Goal: Transaction & Acquisition: Purchase product/service

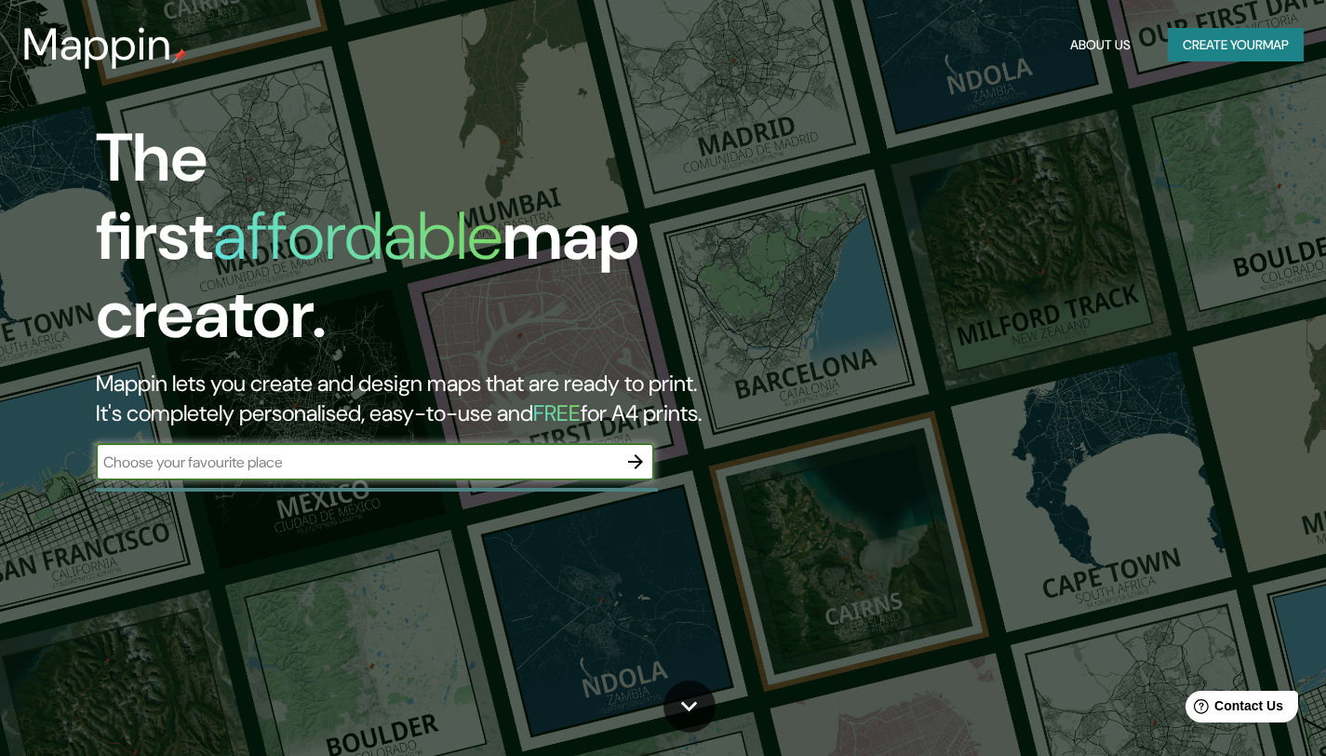
click at [489, 443] on div "​" at bounding box center [375, 461] width 558 height 37
type input "santa cruz [GEOGRAPHIC_DATA]"
click at [644, 451] on icon "button" at bounding box center [636, 462] width 22 height 22
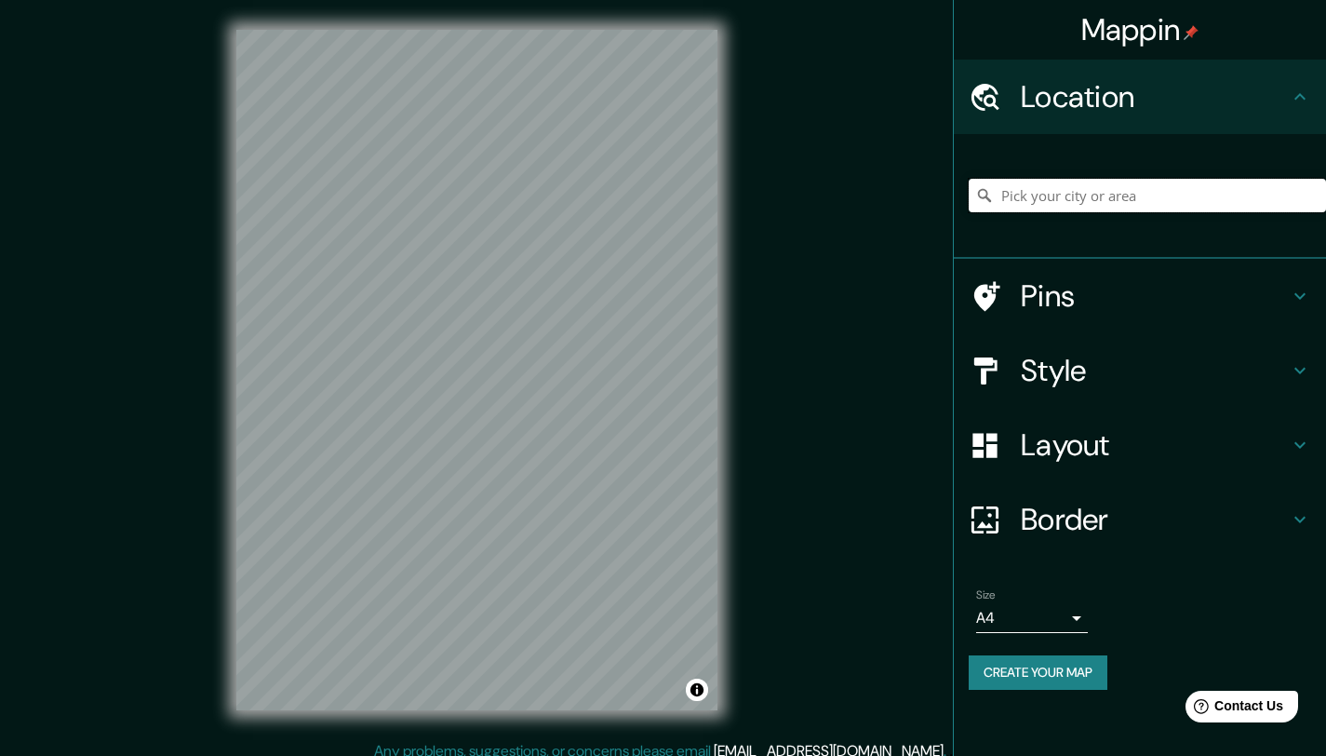
click at [1112, 202] on input "Pick your city or area" at bounding box center [1147, 196] width 357 height 34
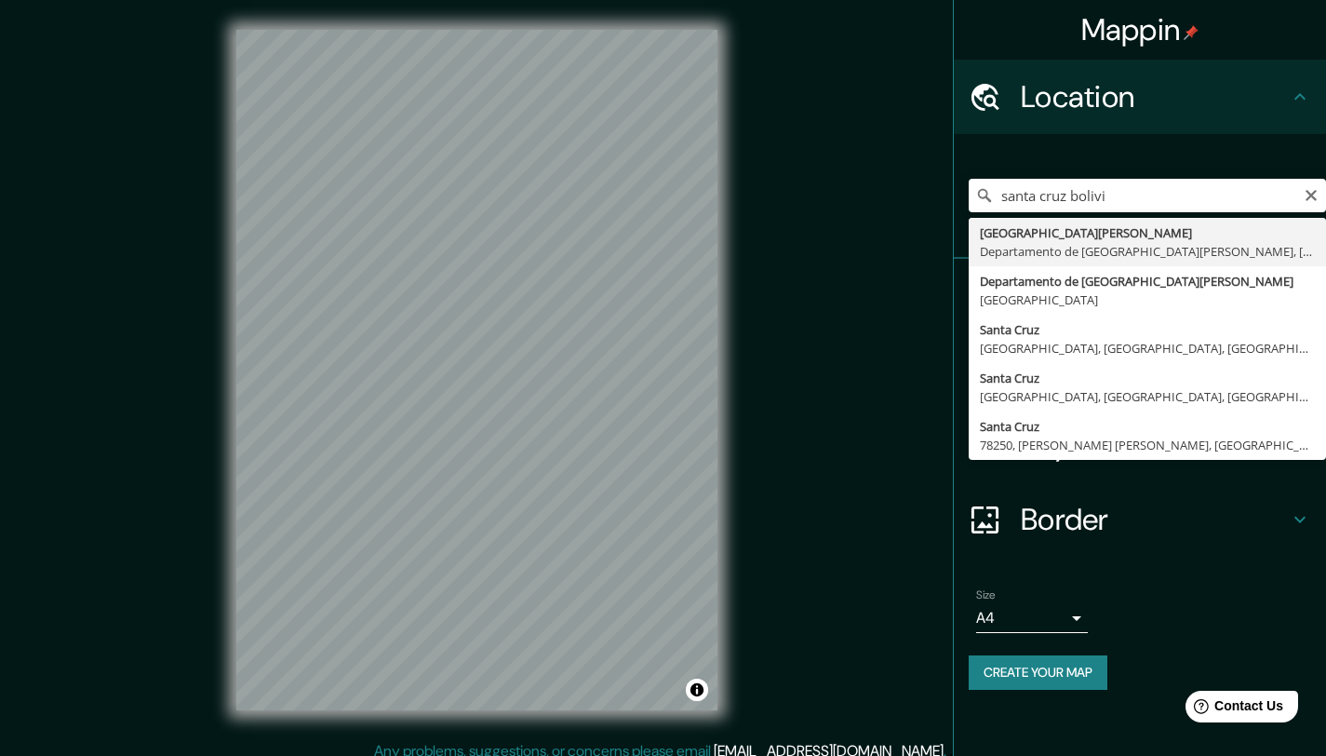
type input "Santa Cruz de la Sierra, Departamento de Santa Cruz, Bolivia"
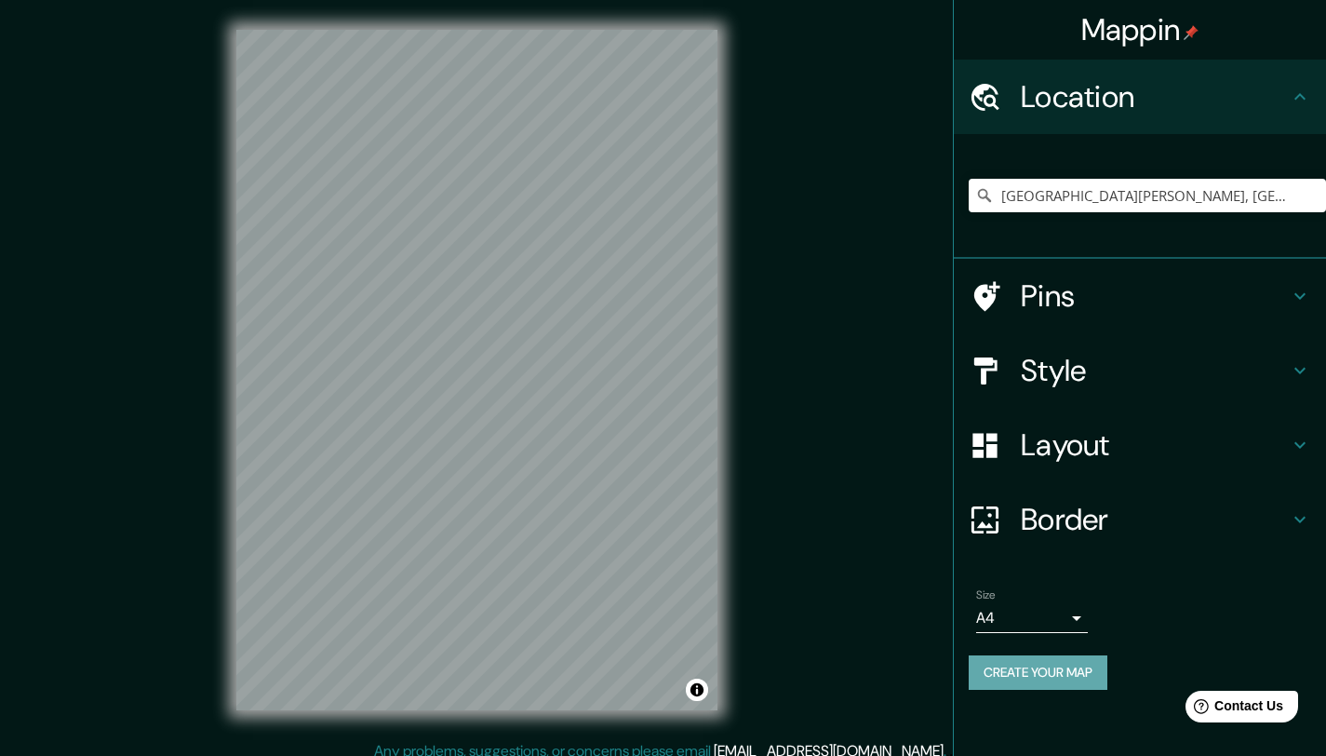
click at [1060, 667] on button "Create your map" at bounding box center [1038, 672] width 139 height 34
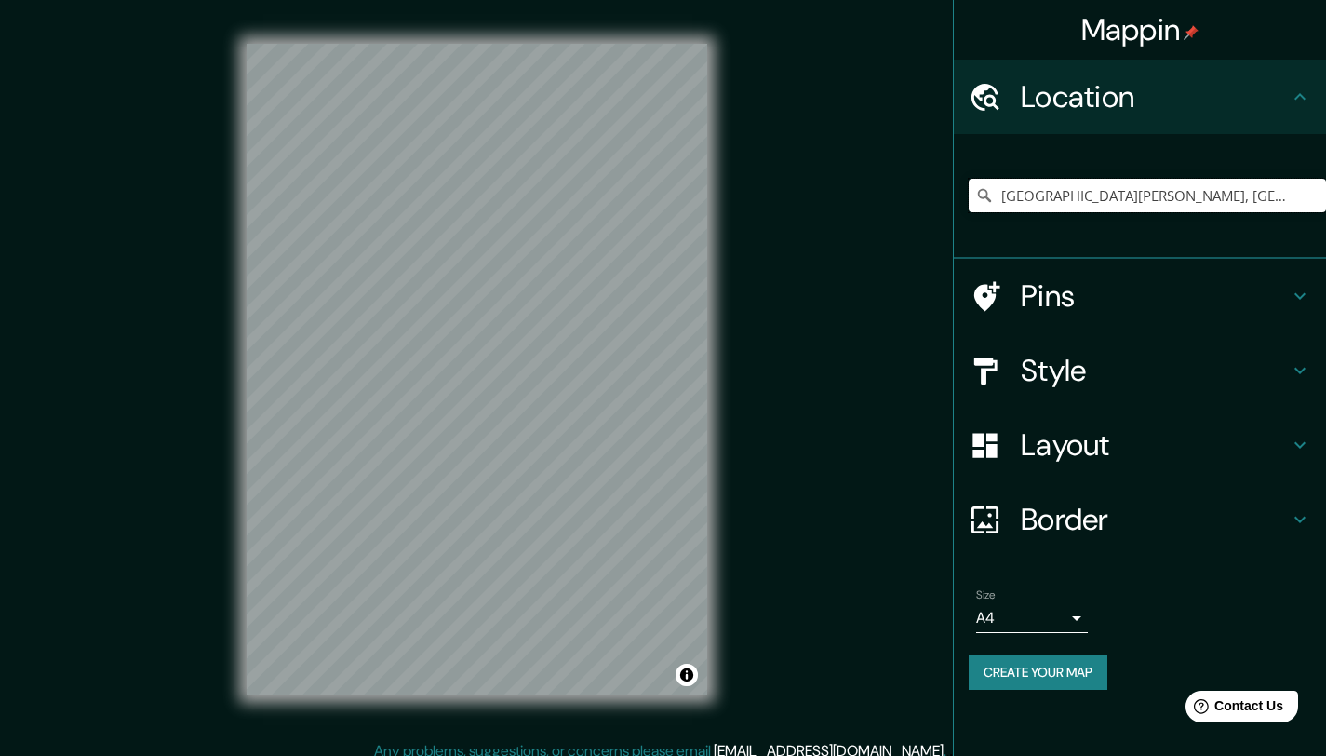
click at [1248, 186] on input "Santa Cruz de la Sierra, Departamento de Santa Cruz, Bolivia" at bounding box center [1147, 196] width 357 height 34
drag, startPoint x: 996, startPoint y: 195, endPoint x: 1320, endPoint y: 212, distance: 324.3
click at [1320, 212] on div "[GEOGRAPHIC_DATA][PERSON_NAME], [GEOGRAPHIC_DATA][PERSON_NAME], [GEOGRAPHIC_DAT…" at bounding box center [1147, 195] width 357 height 93
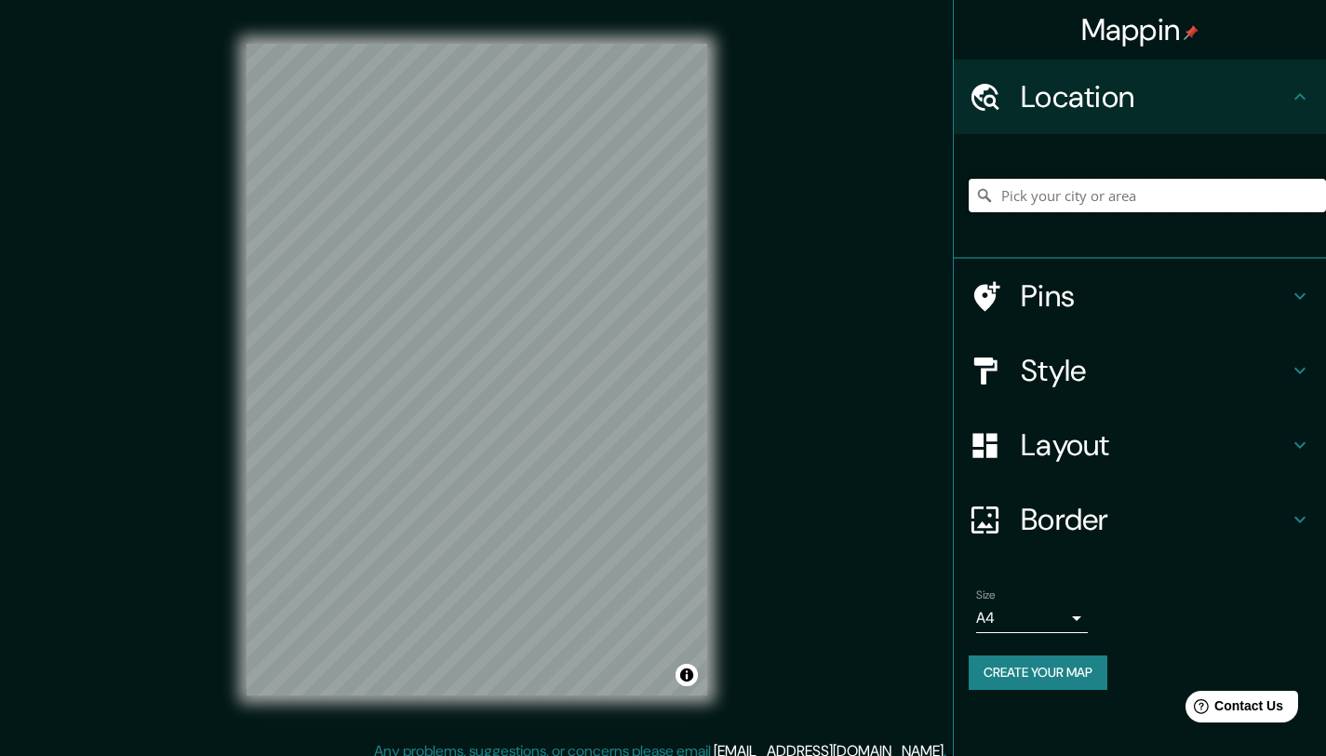
paste input "[GEOGRAPHIC_DATA], [GEOGRAPHIC_DATA], [GEOGRAPHIC_DATA]"
type input "[GEOGRAPHIC_DATA], [GEOGRAPHIC_DATA], [GEOGRAPHIC_DATA]"
click at [1031, 678] on button "Create your map" at bounding box center [1038, 672] width 139 height 34
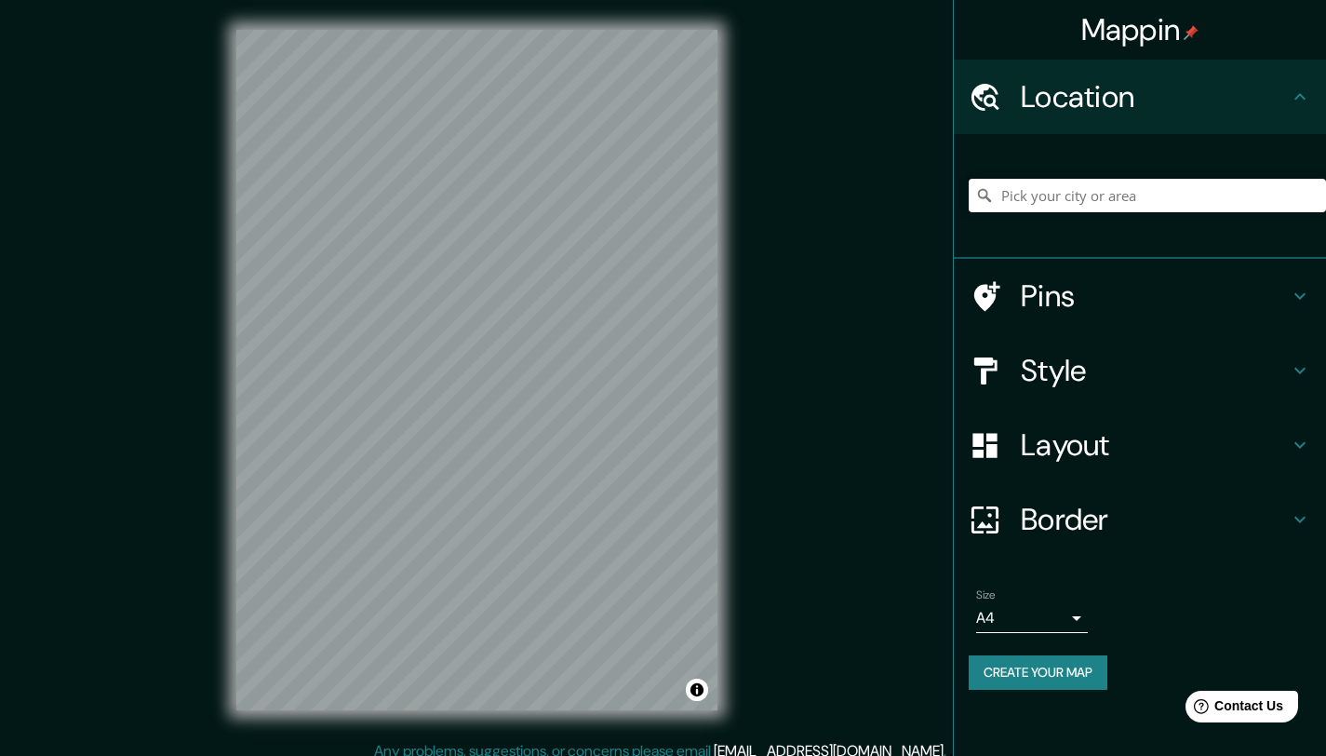
click at [1092, 198] on input "Pick your city or area" at bounding box center [1147, 196] width 357 height 34
type input "[GEOGRAPHIC_DATA], [GEOGRAPHIC_DATA], [GEOGRAPHIC_DATA]"
click at [1168, 356] on h4 "Style" at bounding box center [1155, 370] width 268 height 37
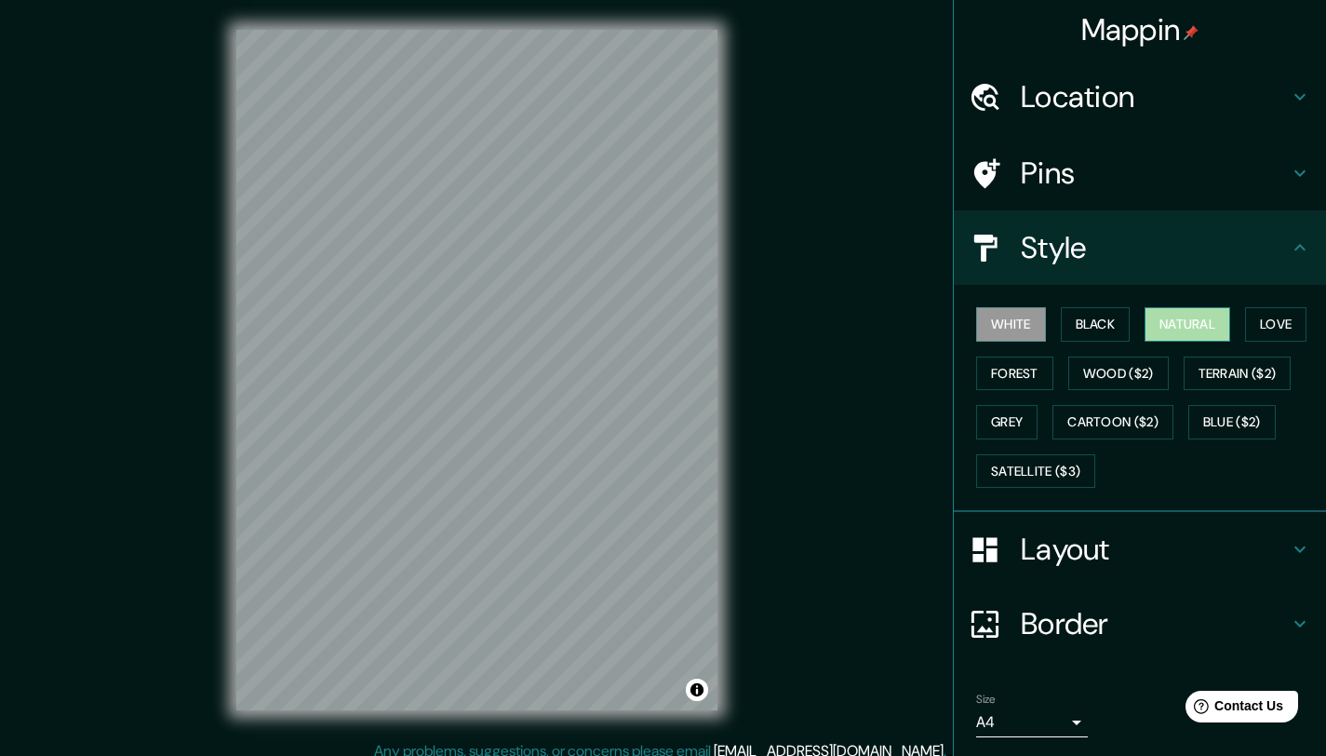
click at [1160, 324] on button "Natural" at bounding box center [1188, 324] width 86 height 34
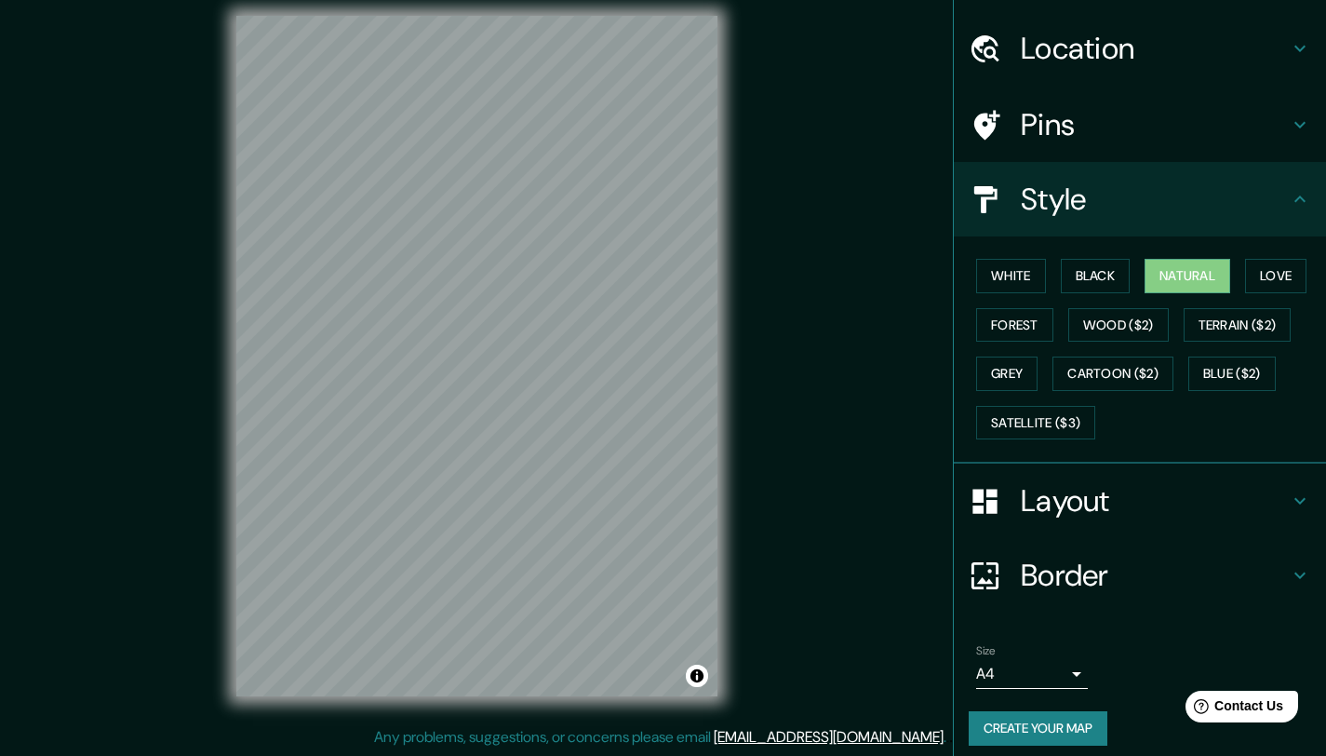
scroll to position [60, 0]
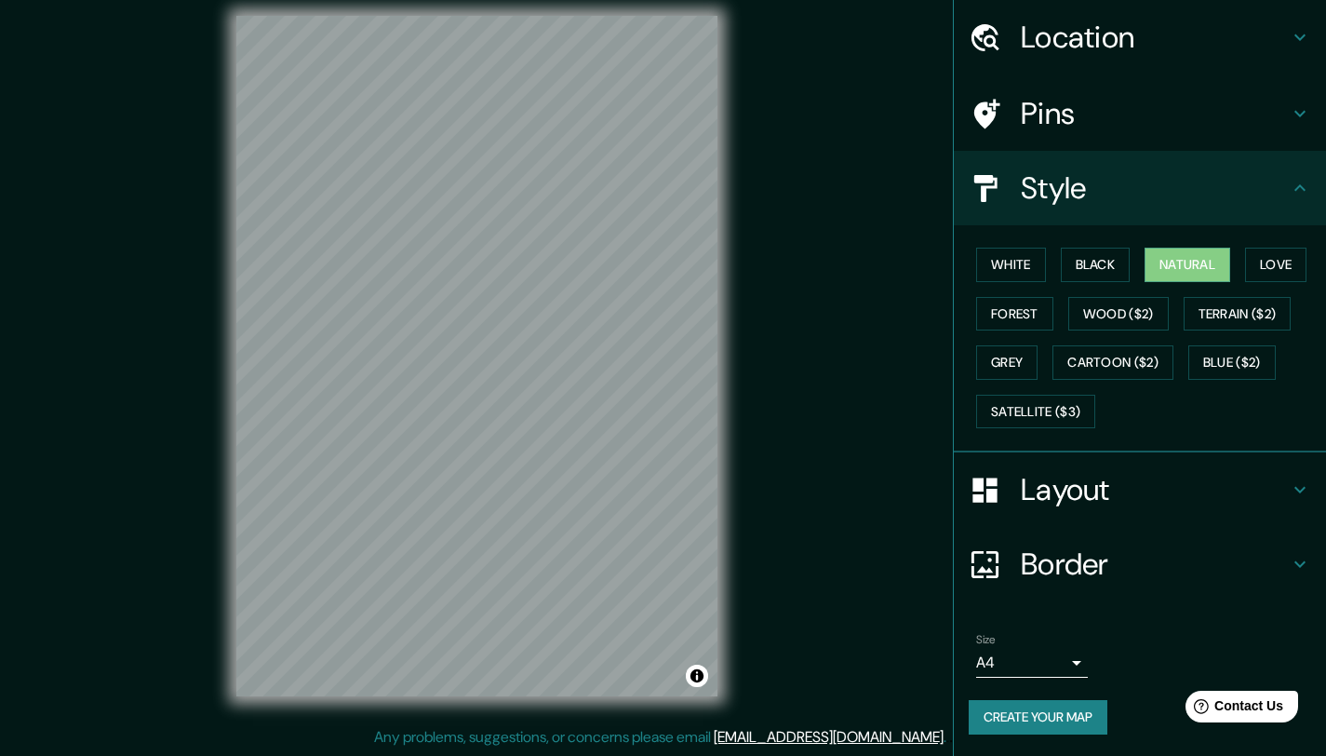
click at [1024, 710] on button "Create your map" at bounding box center [1038, 717] width 139 height 34
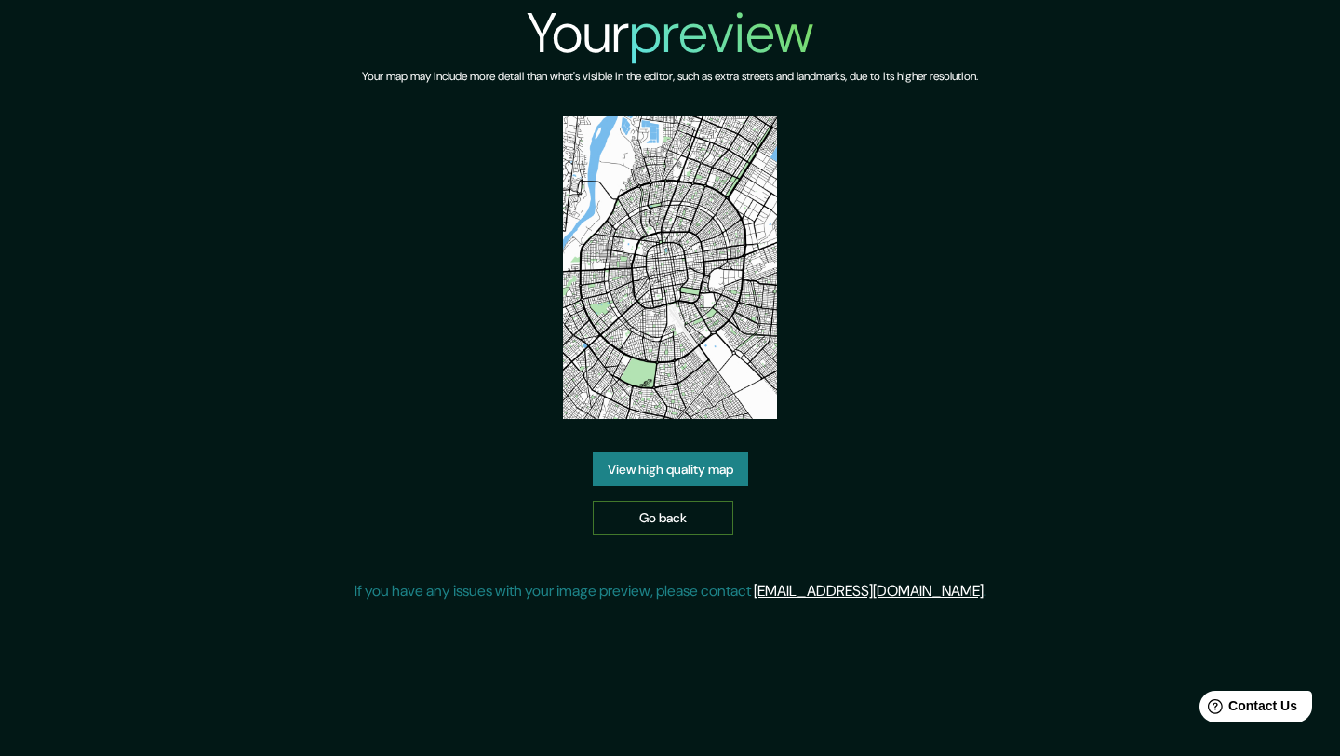
click at [620, 521] on link "Go back" at bounding box center [663, 518] width 141 height 34
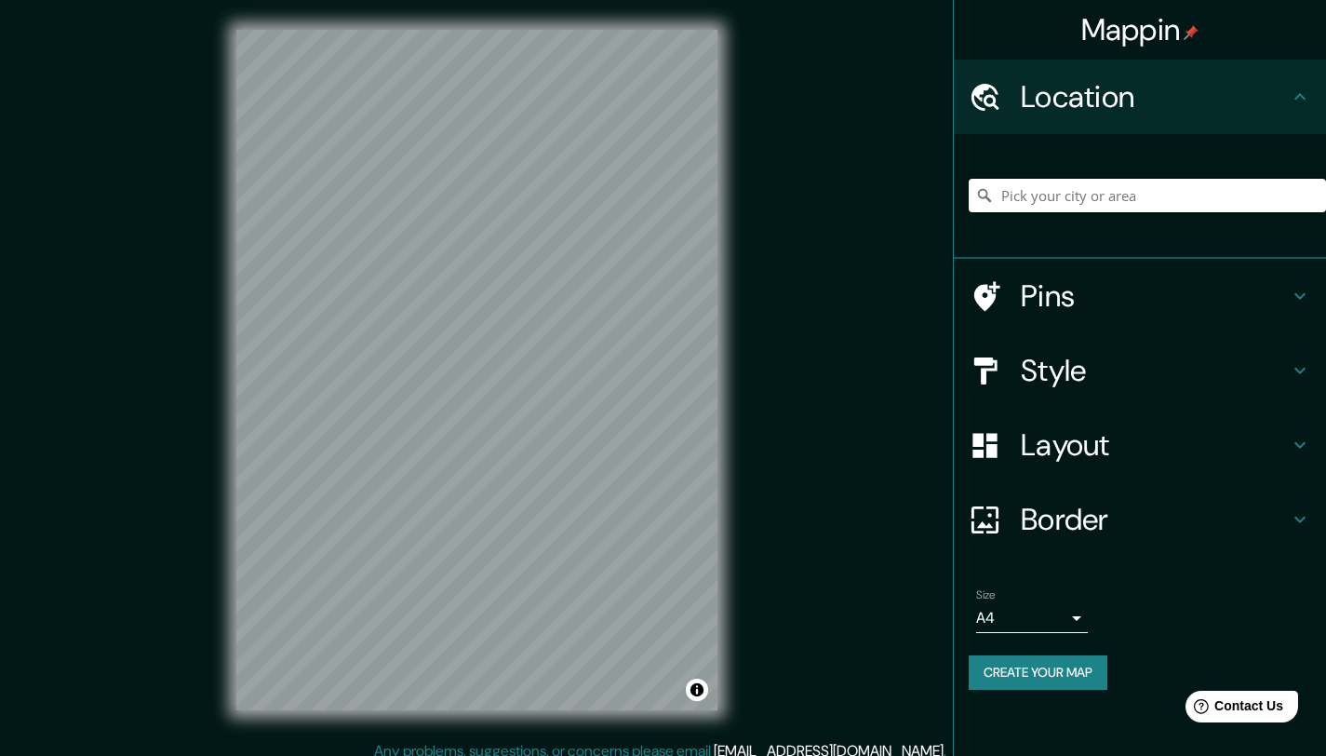
click at [1155, 194] on input "Pick your city or area" at bounding box center [1147, 196] width 357 height 34
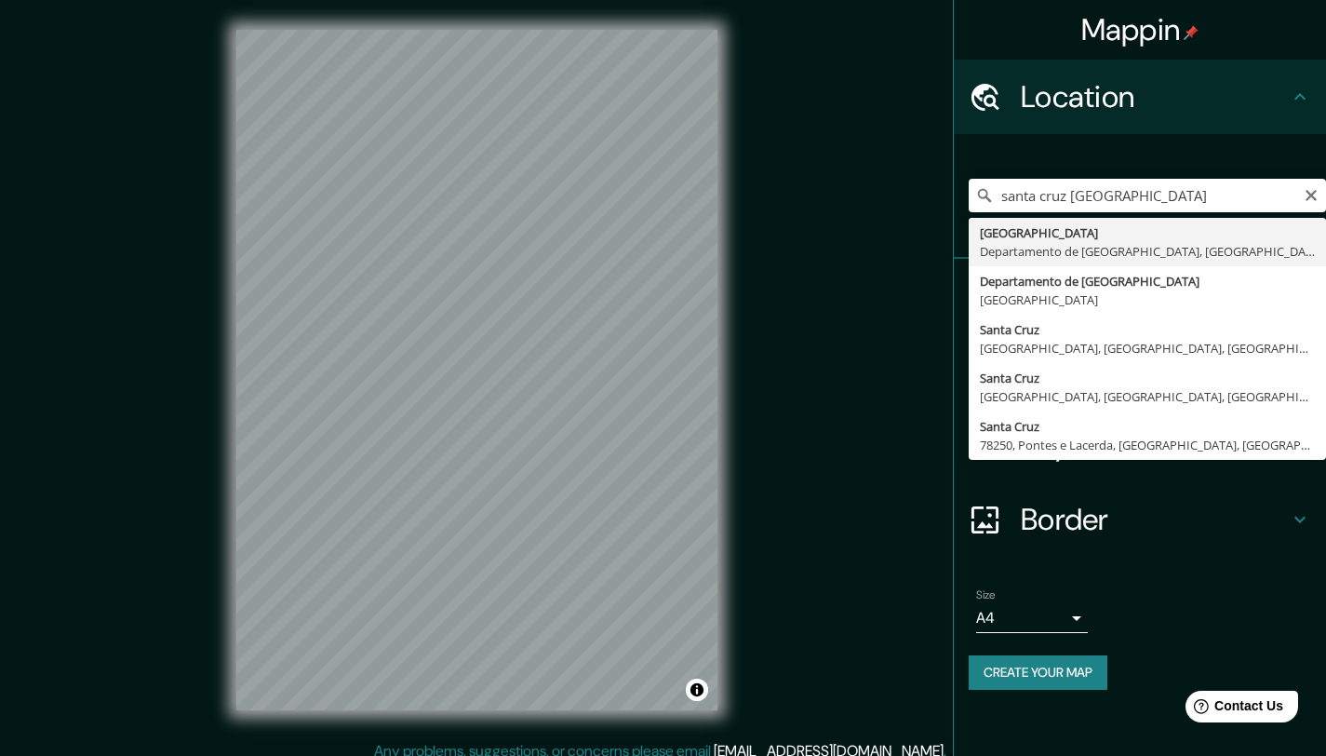
type input "Santa Cruz de la Sierra, Departamento de Santa Cruz, Bolivia"
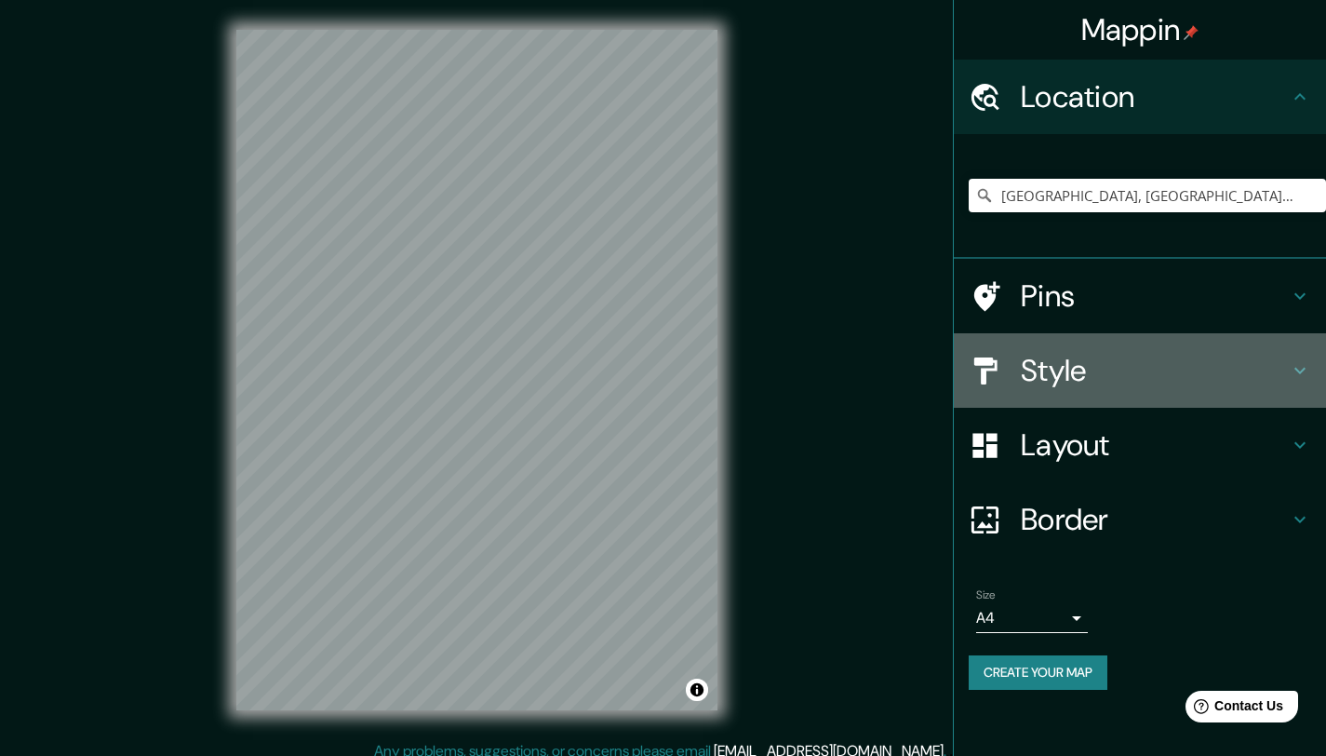
click at [1154, 356] on h4 "Style" at bounding box center [1155, 370] width 268 height 37
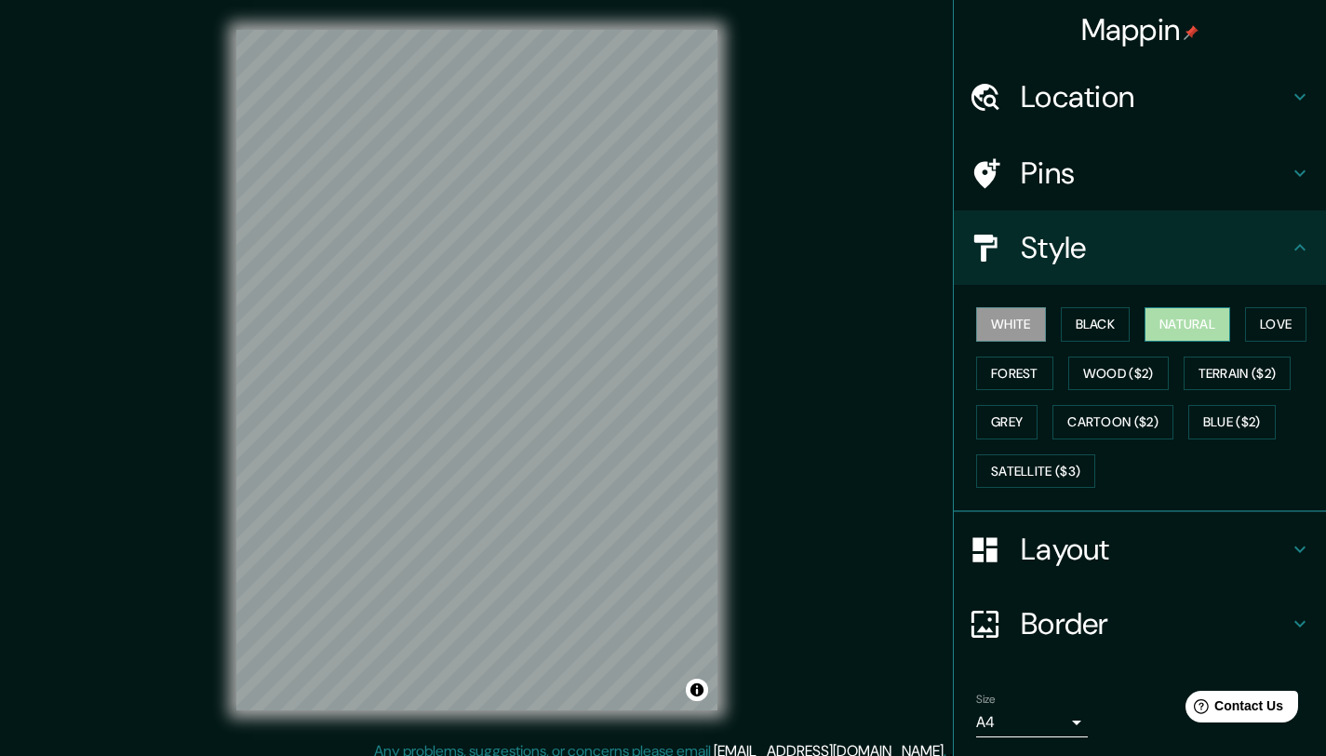
click at [1152, 321] on button "Natural" at bounding box center [1188, 324] width 86 height 34
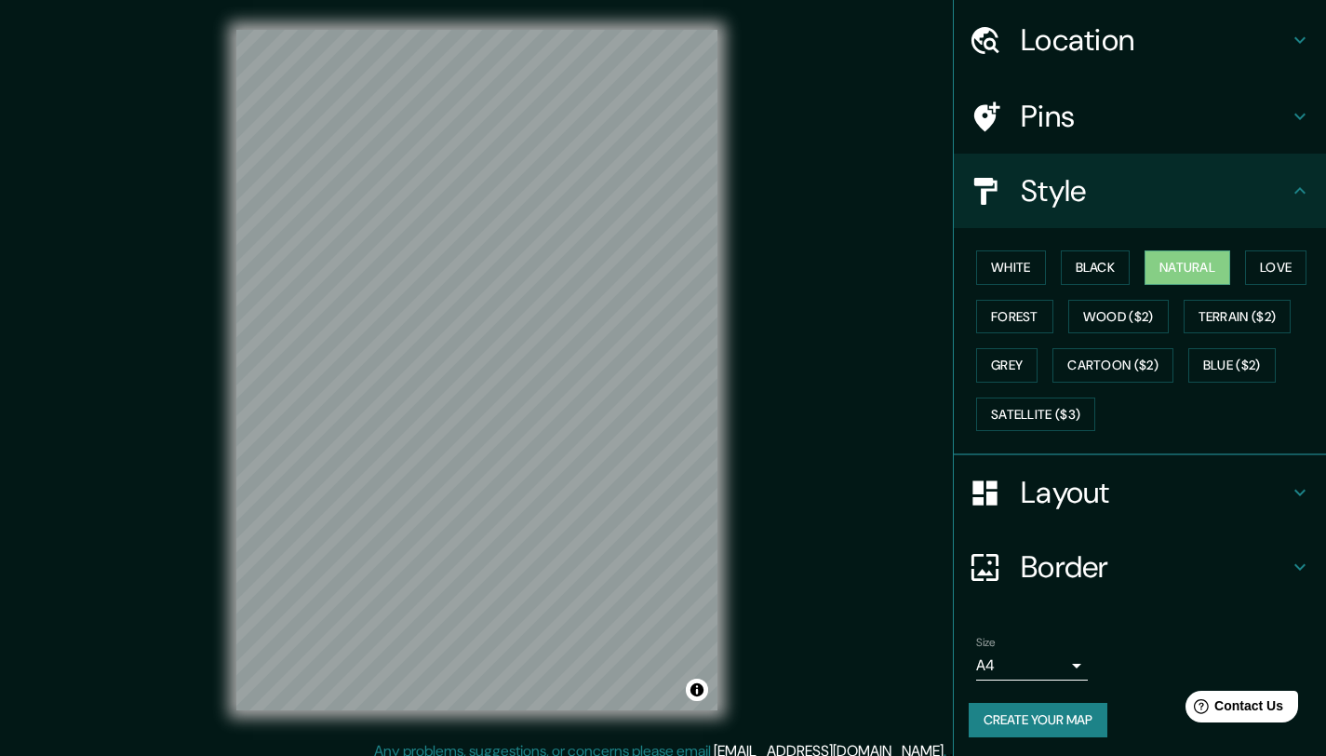
scroll to position [60, 0]
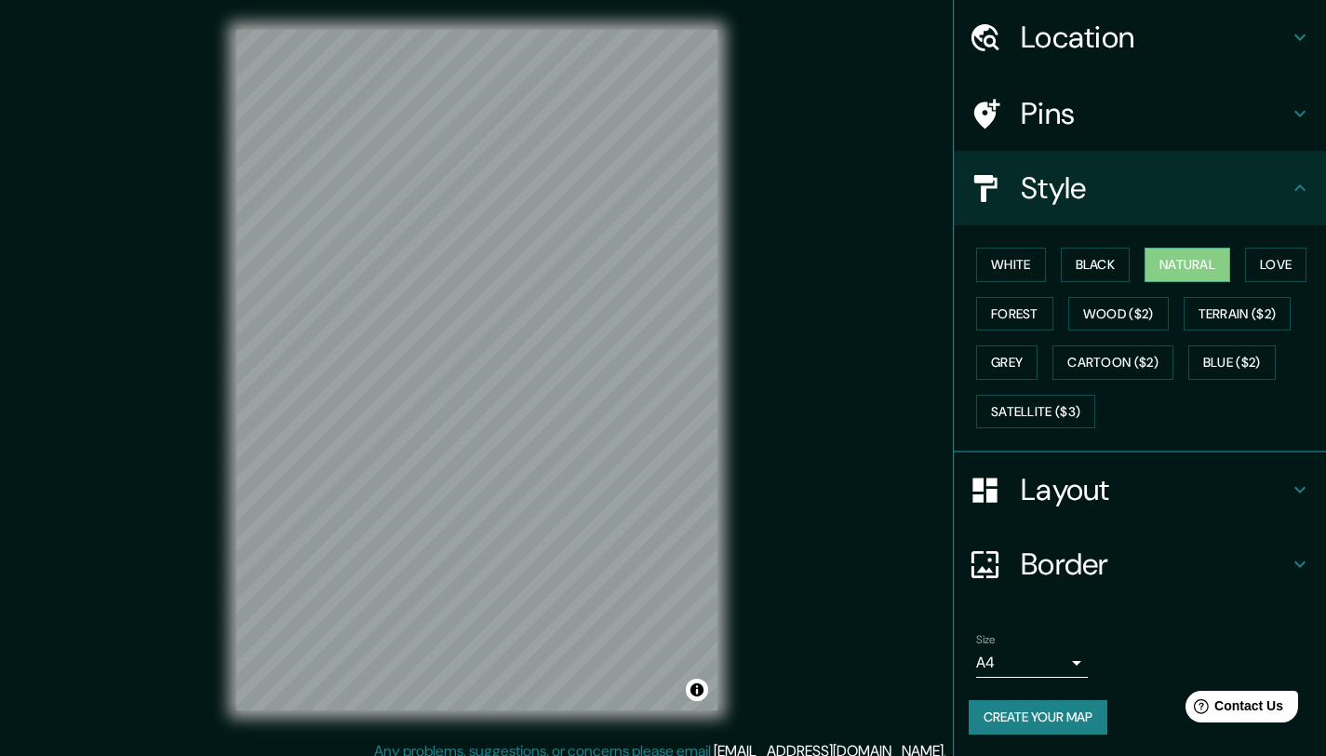
click at [1063, 716] on button "Create your map" at bounding box center [1038, 717] width 139 height 34
